Goal: Information Seeking & Learning: Learn about a topic

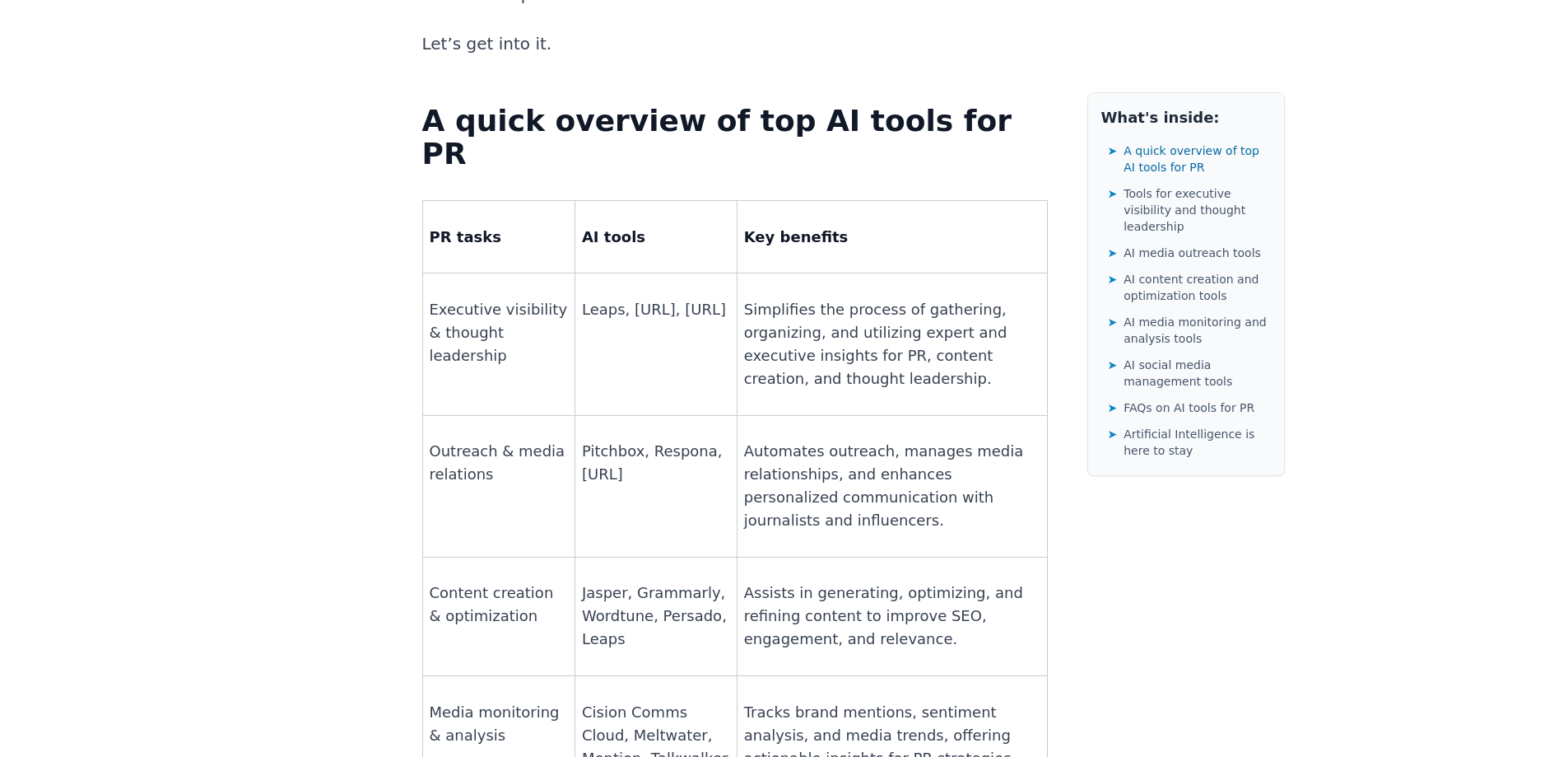
scroll to position [1235, 0]
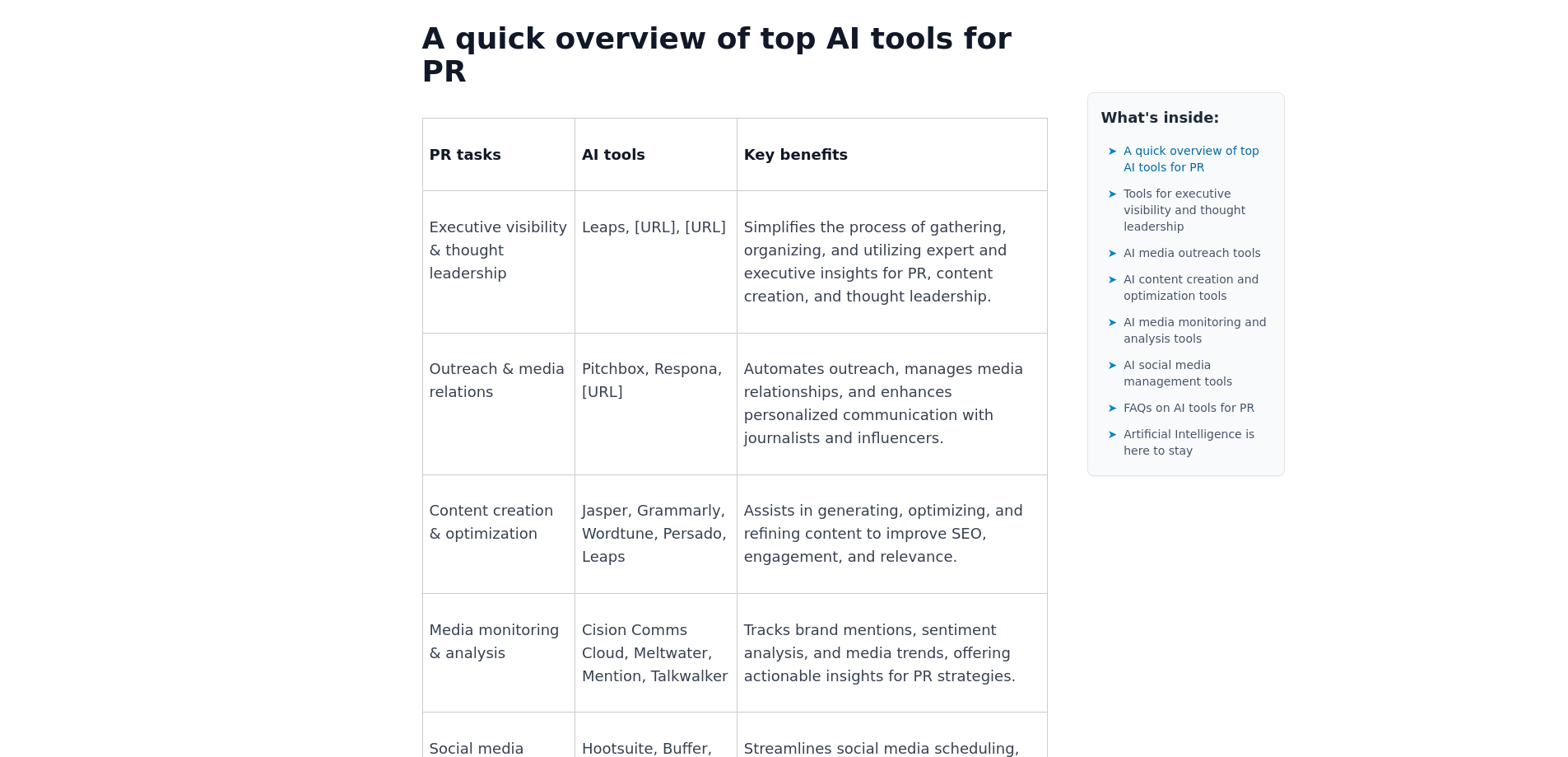
click at [614, 357] on p "Pitchbox, Respona, [URL]" at bounding box center [656, 380] width 148 height 46
click at [670, 357] on p "Pitchbox, Respona, [URL]" at bounding box center [656, 380] width 148 height 46
click at [607, 357] on p "Pitchbox, Respona, [URL]" at bounding box center [656, 380] width 148 height 46
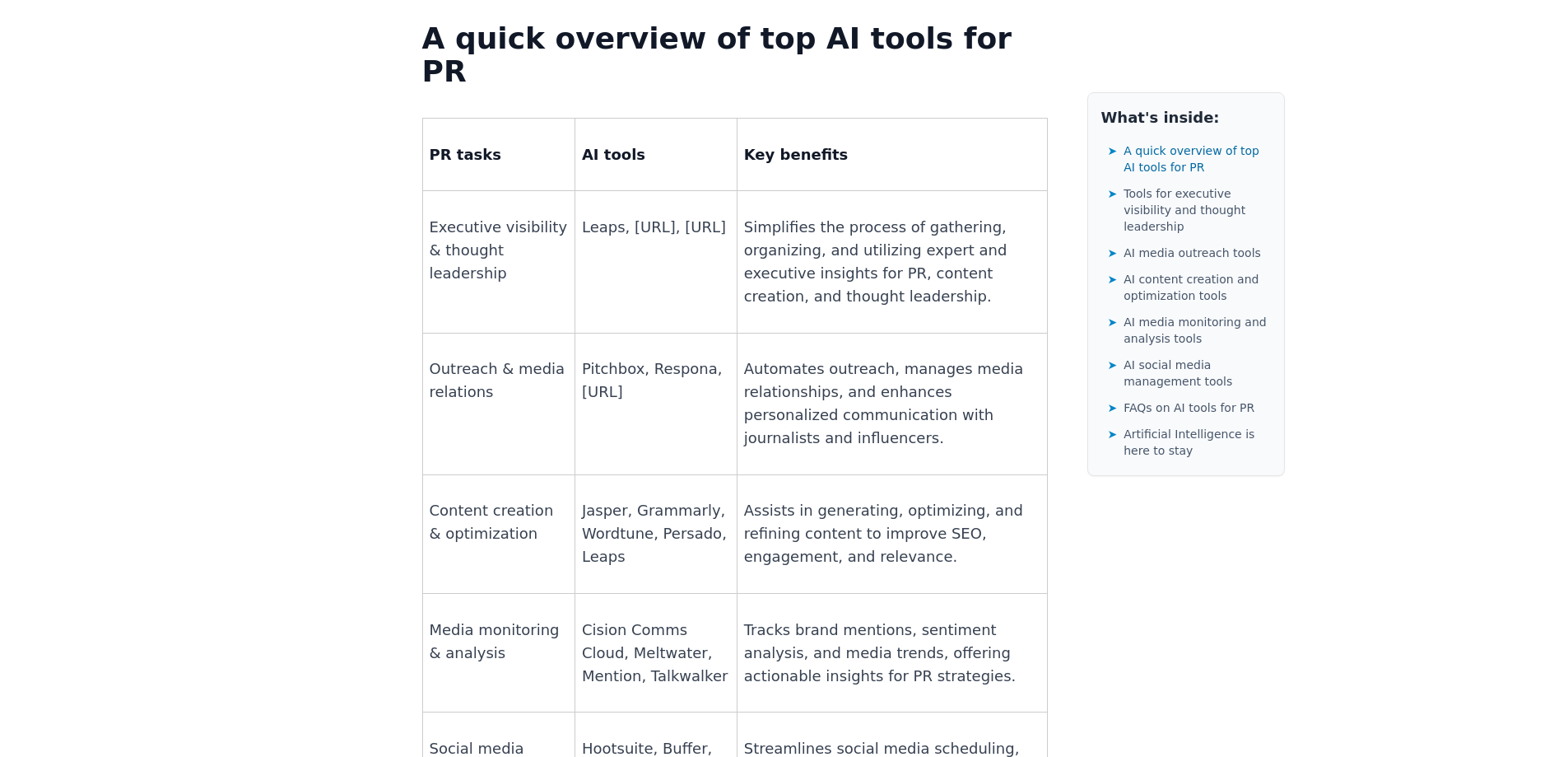
click at [607, 357] on p "Pitchbox, Respona, [URL]" at bounding box center [656, 380] width 148 height 46
drag, startPoint x: 574, startPoint y: 237, endPoint x: 650, endPoint y: 231, distance: 76.2
click at [650, 357] on p "Pitchbox, Respona, [URL]" at bounding box center [656, 380] width 148 height 46
